Goal: Check status: Check status

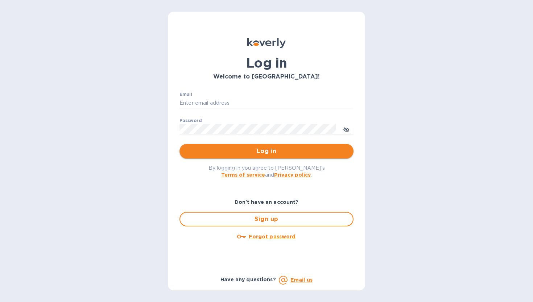
type input "Cedelstein@bhdirect.com"
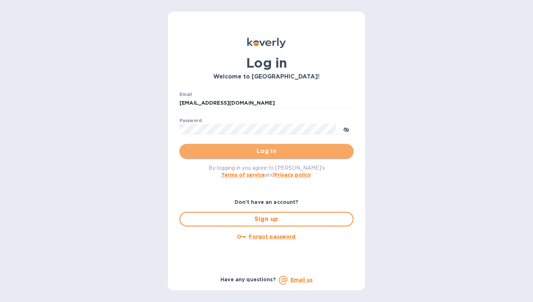
click at [251, 155] on span "Log in" at bounding box center [266, 151] width 163 height 9
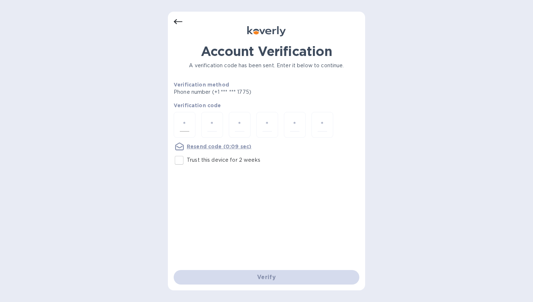
click at [190, 117] on div at bounding box center [185, 125] width 22 height 26
type input "5"
type input "1"
type input "3"
type input "1"
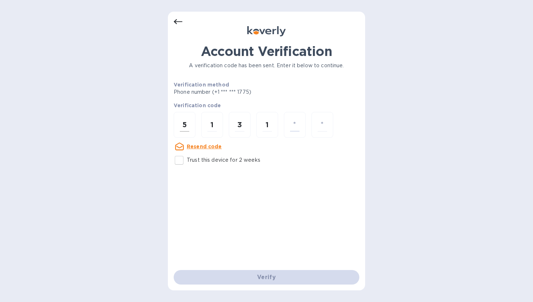
type input "2"
type input "3"
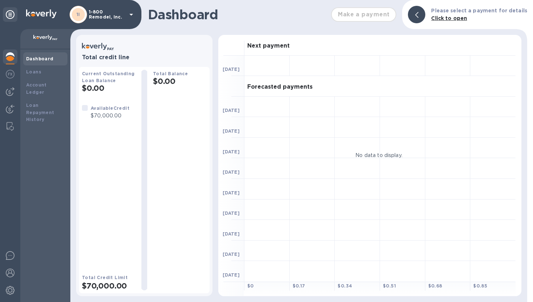
click at [131, 13] on icon at bounding box center [131, 14] width 9 height 9
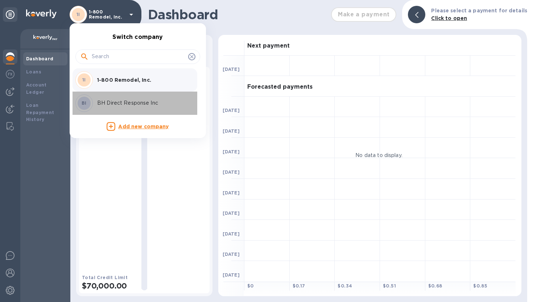
click at [125, 95] on div "BI BH Direct Response Inc" at bounding box center [131, 102] width 113 height 17
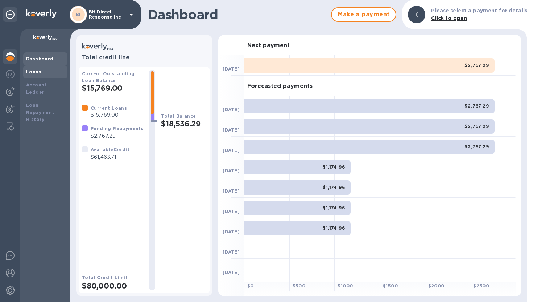
click at [38, 72] on b "Loans" at bounding box center [33, 71] width 15 height 5
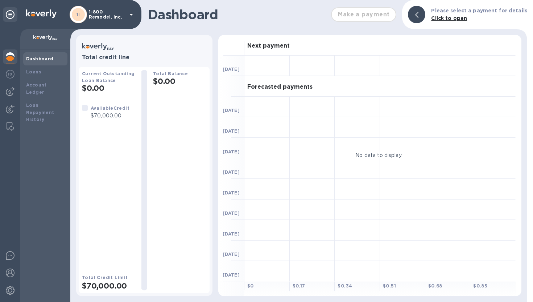
click at [131, 14] on icon at bounding box center [132, 15] width 4 height 2
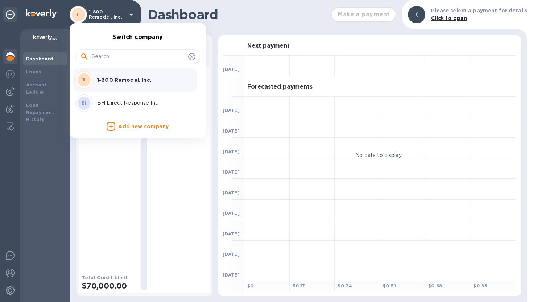
click at [118, 101] on p "BH Direct Response Inc" at bounding box center [142, 103] width 91 height 8
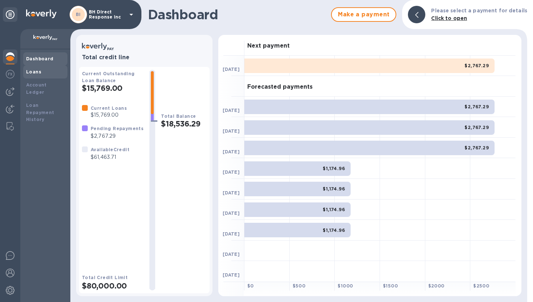
click at [36, 73] on b "Loans" at bounding box center [33, 71] width 15 height 5
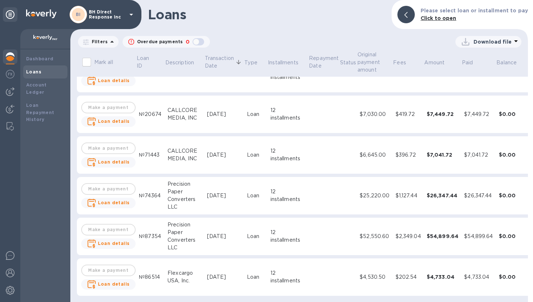
scroll to position [516, 0]
click at [112, 240] on b "Loan details" at bounding box center [114, 242] width 32 height 5
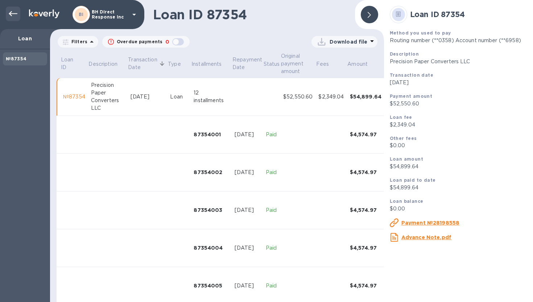
click at [14, 11] on icon at bounding box center [13, 13] width 9 height 9
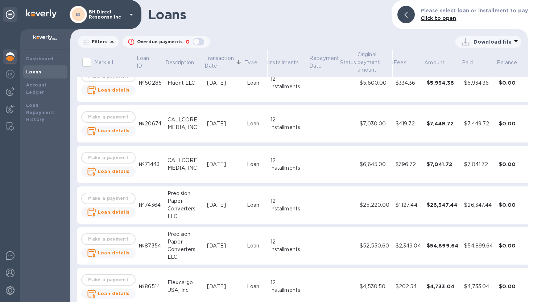
scroll to position [516, 0]
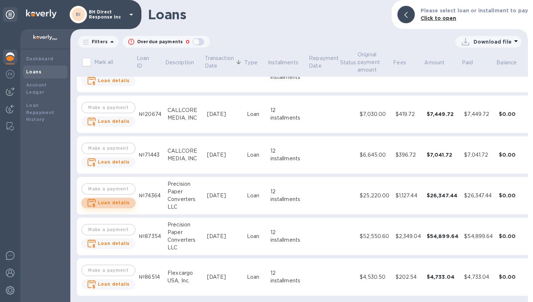
click at [119, 200] on b "Loan details" at bounding box center [114, 202] width 32 height 5
